Goal: Ask a question

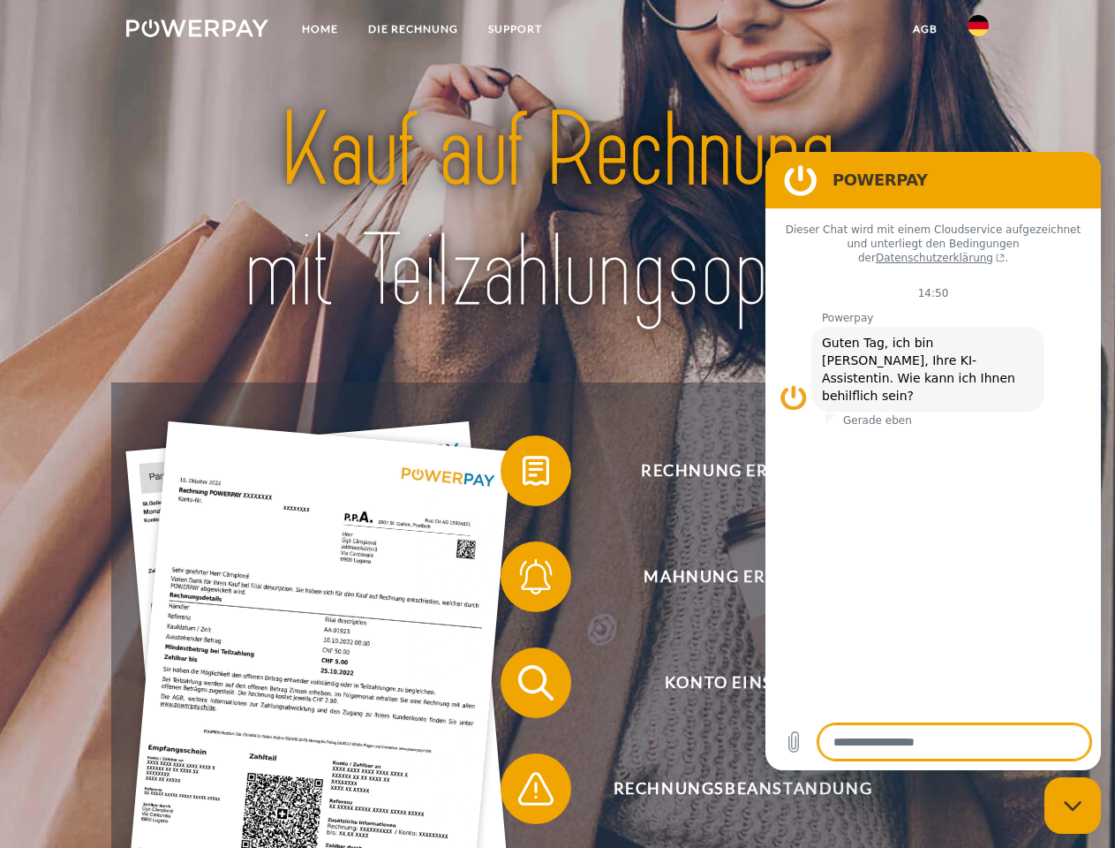
click at [197, 31] on img at bounding box center [197, 28] width 142 height 18
click at [978, 31] on img at bounding box center [978, 25] width 21 height 21
click at [924, 29] on link "agb" at bounding box center [925, 29] width 55 height 32
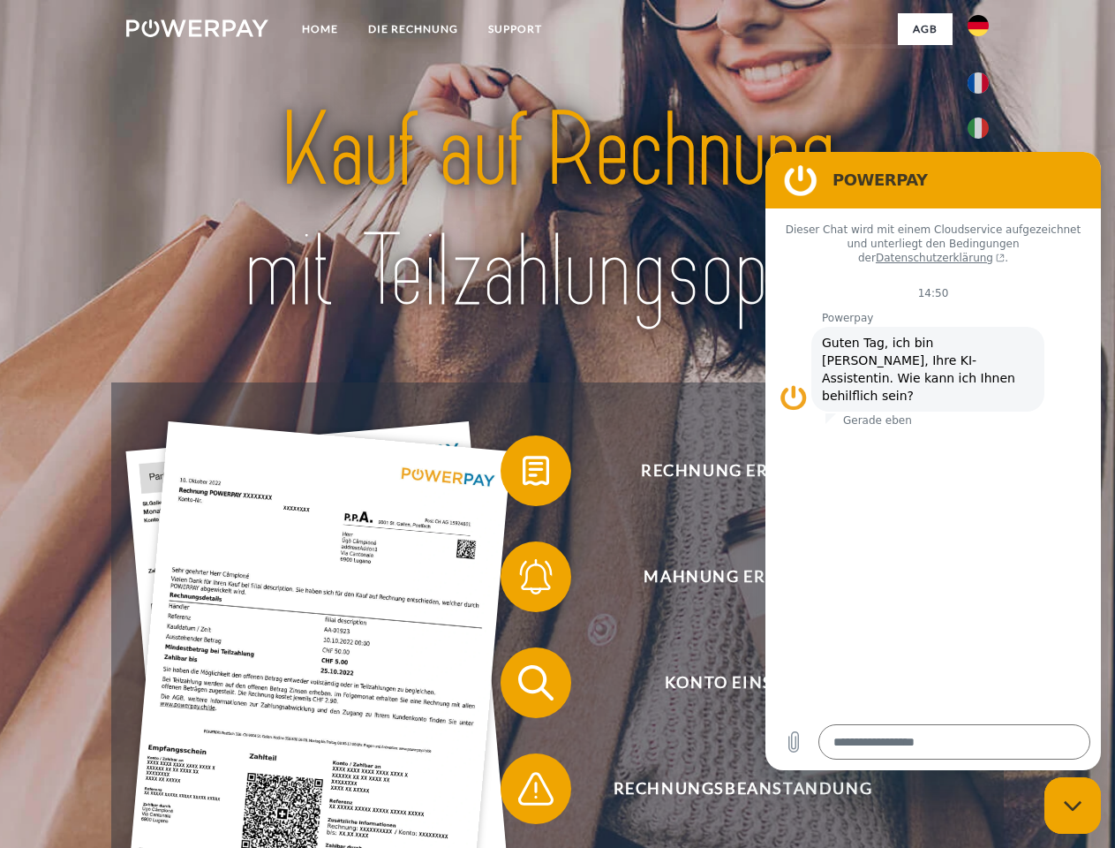
click at [523, 474] on span at bounding box center [509, 470] width 88 height 88
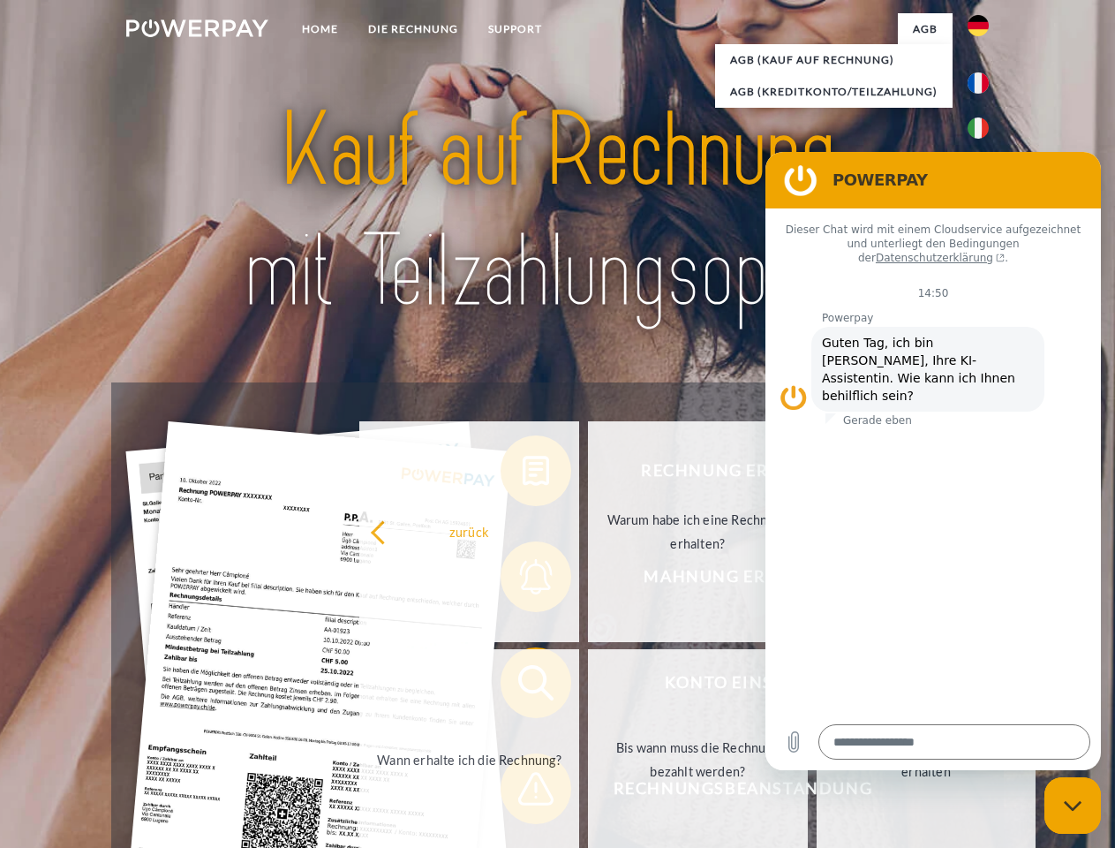
click at [588, 580] on link "Warum habe ich eine Rechnung erhalten?" at bounding box center [698, 531] width 220 height 221
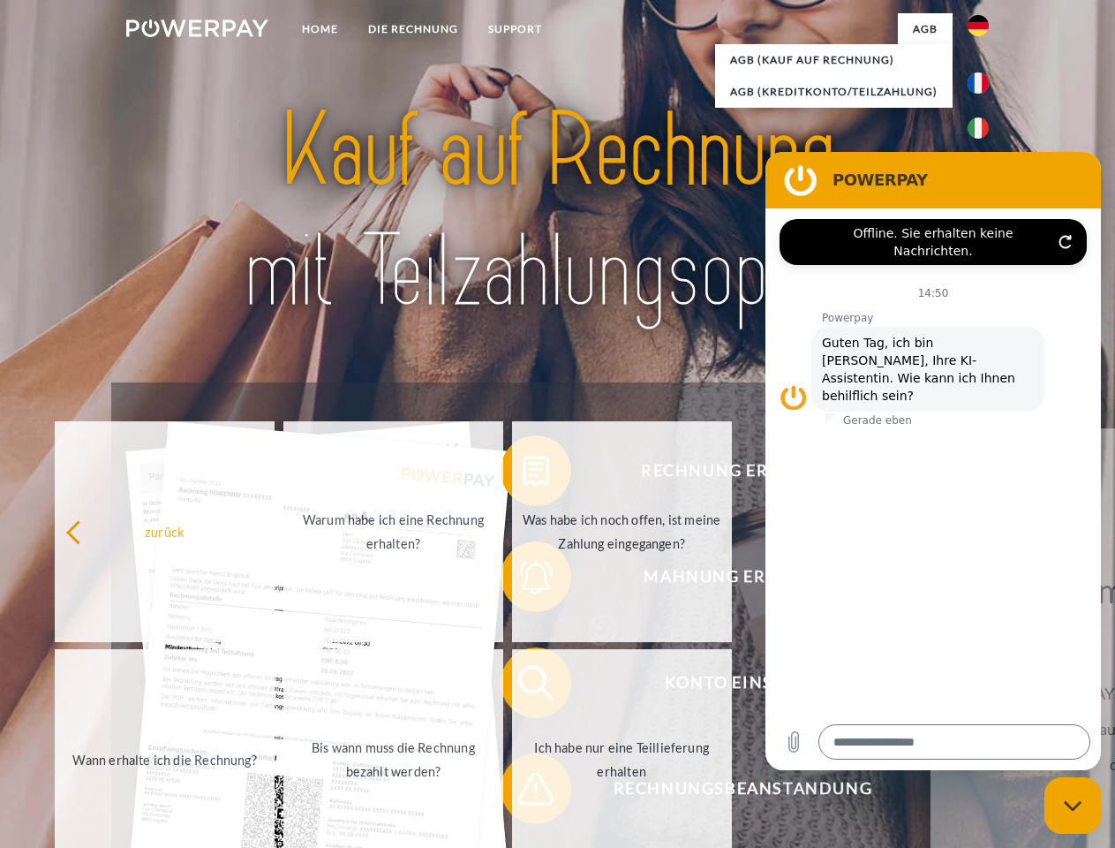
click at [523, 686] on link "Ich habe nur eine Teillieferung erhalten" at bounding box center [622, 759] width 220 height 221
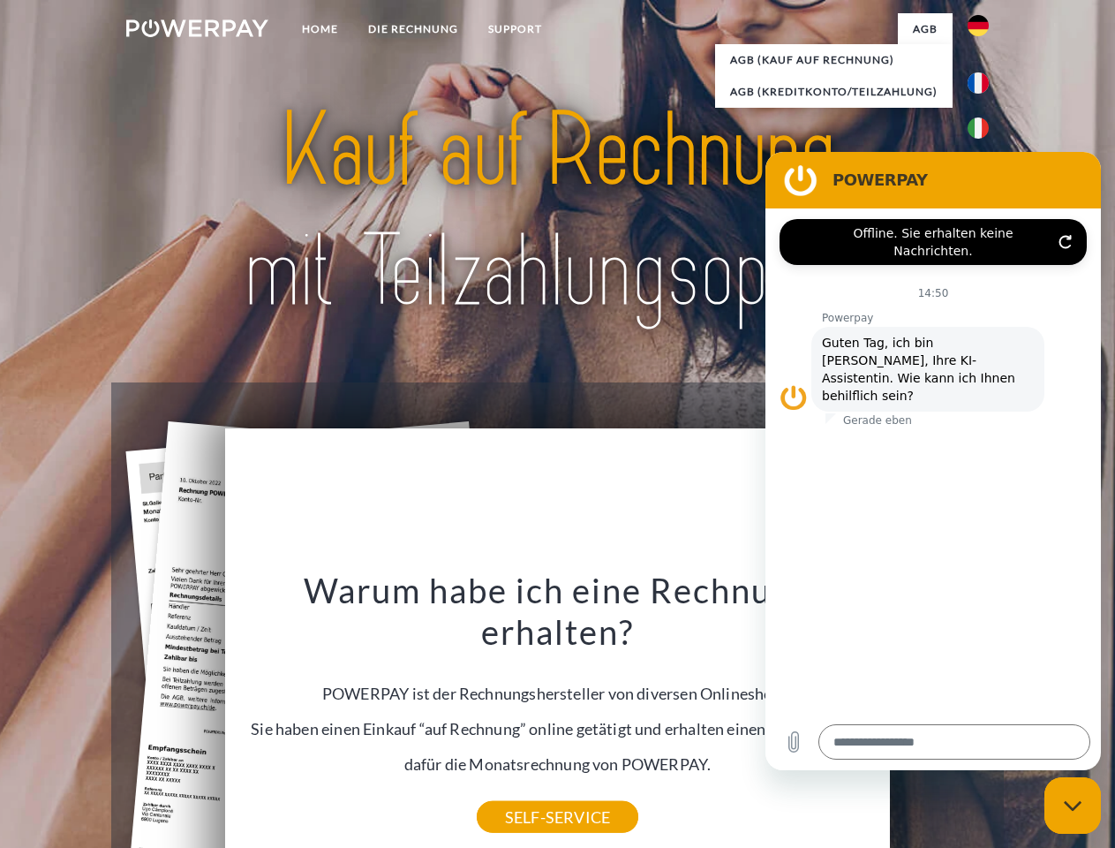
click at [1073, 805] on icon "Messaging-Fenster schließen" at bounding box center [1073, 805] width 19 height 11
type textarea "*"
